Goal: Find contact information: Find contact information

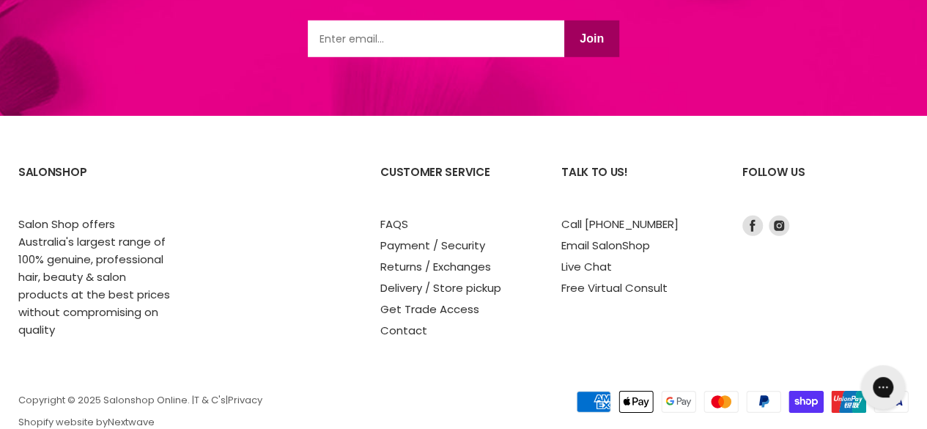
scroll to position [2111, 0]
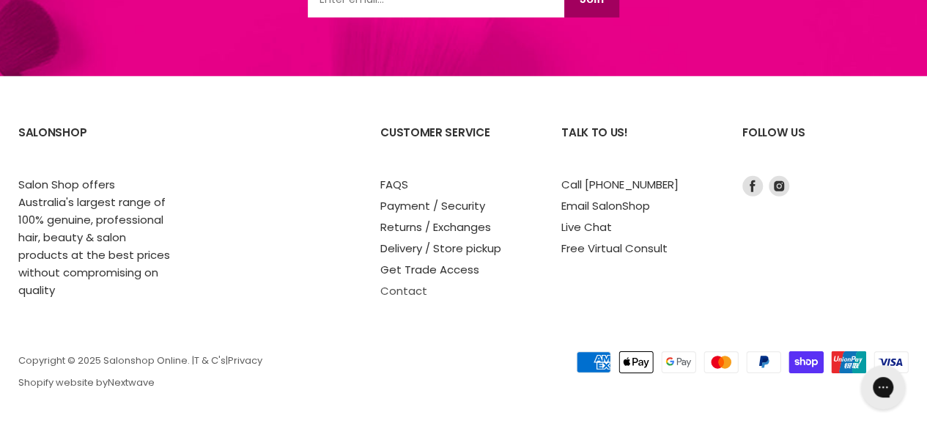
click at [412, 286] on link "Contact" at bounding box center [403, 290] width 47 height 15
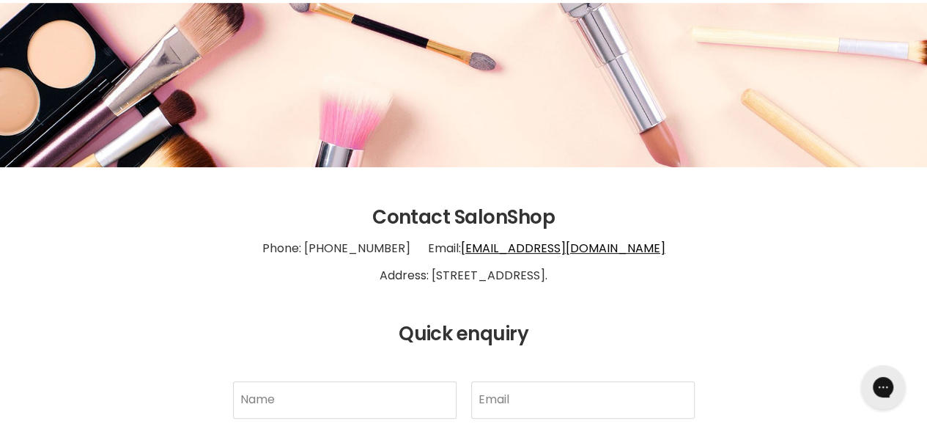
scroll to position [220, 0]
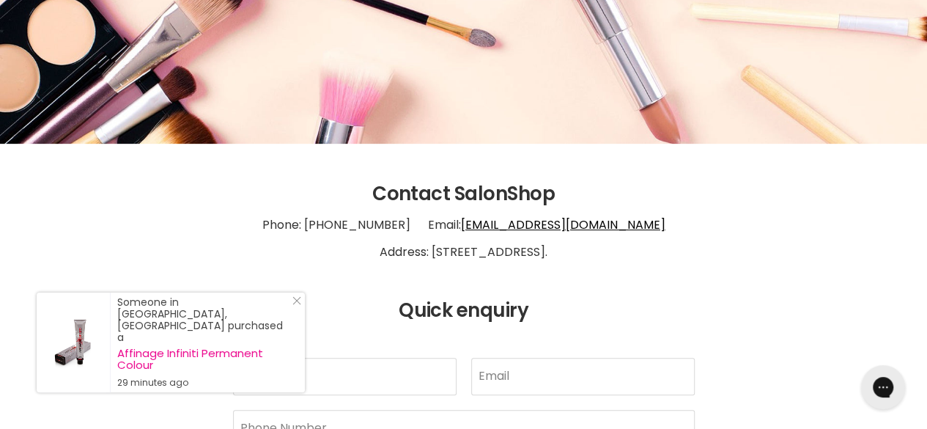
drag, startPoint x: 599, startPoint y: 250, endPoint x: 383, endPoint y: 255, distance: 216.2
click at [383, 255] on p "Phone: [PHONE_NUMBER] Email: [EMAIL_ADDRESS][DOMAIN_NAME] Address: [STREET_ADDR…" at bounding box center [463, 238] width 890 height 67
copy p "[STREET_ADDRESS]."
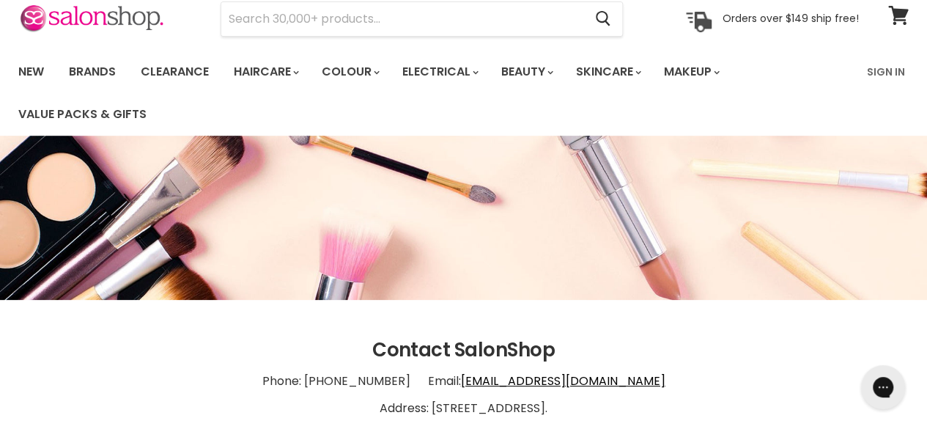
scroll to position [0, 0]
